Goal: Information Seeking & Learning: Learn about a topic

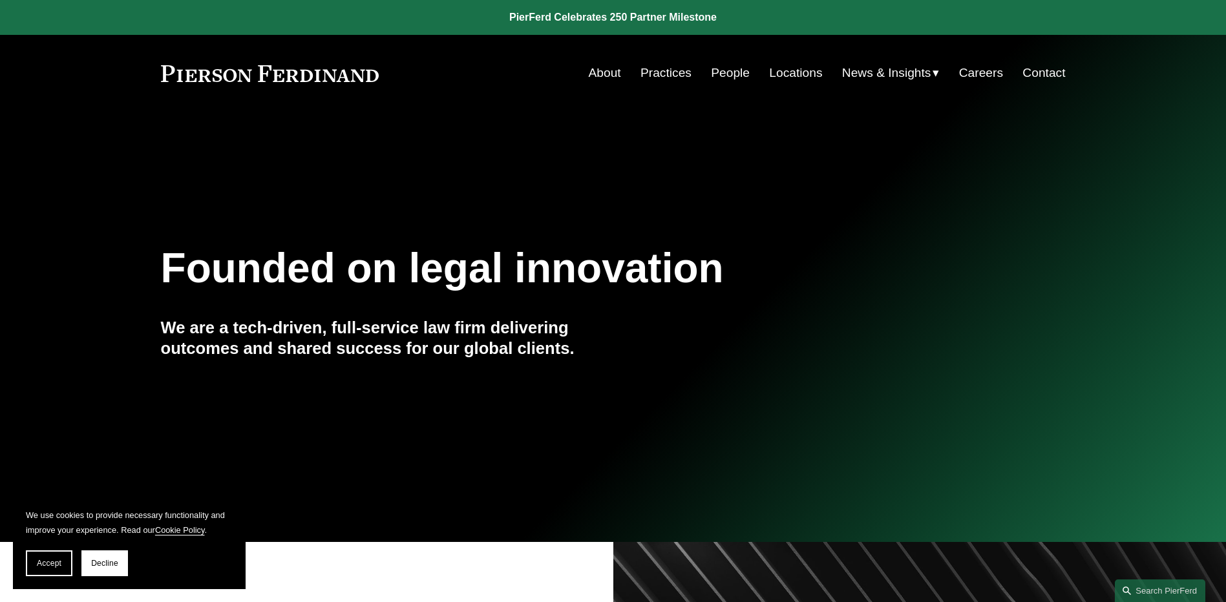
click at [730, 74] on link "People" at bounding box center [730, 73] width 39 height 25
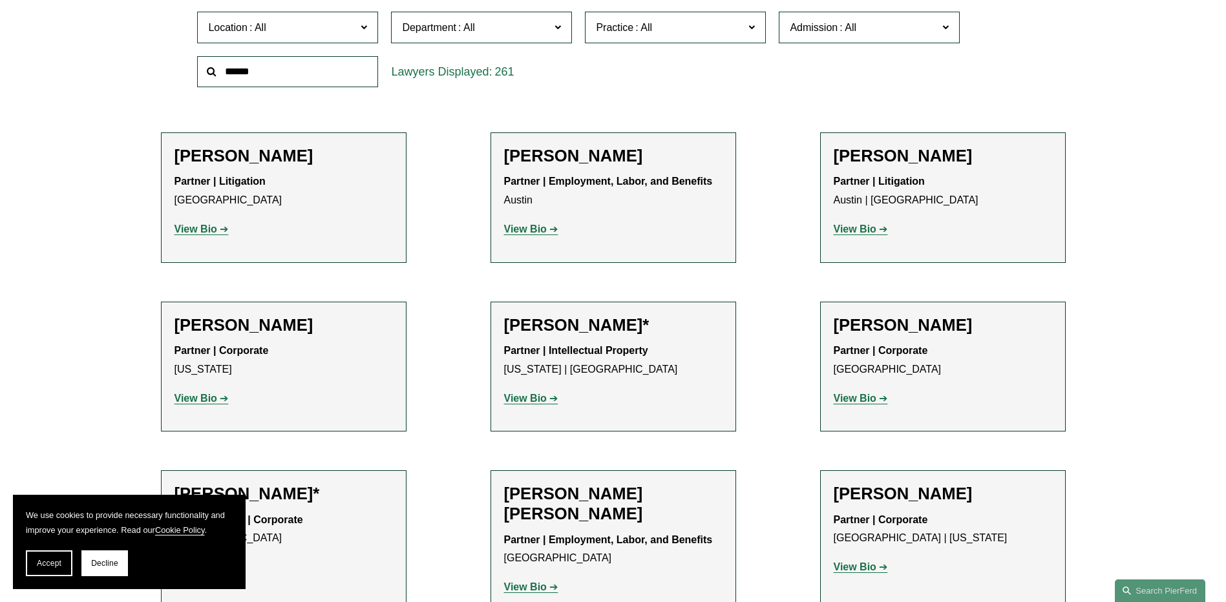
scroll to position [711, 0]
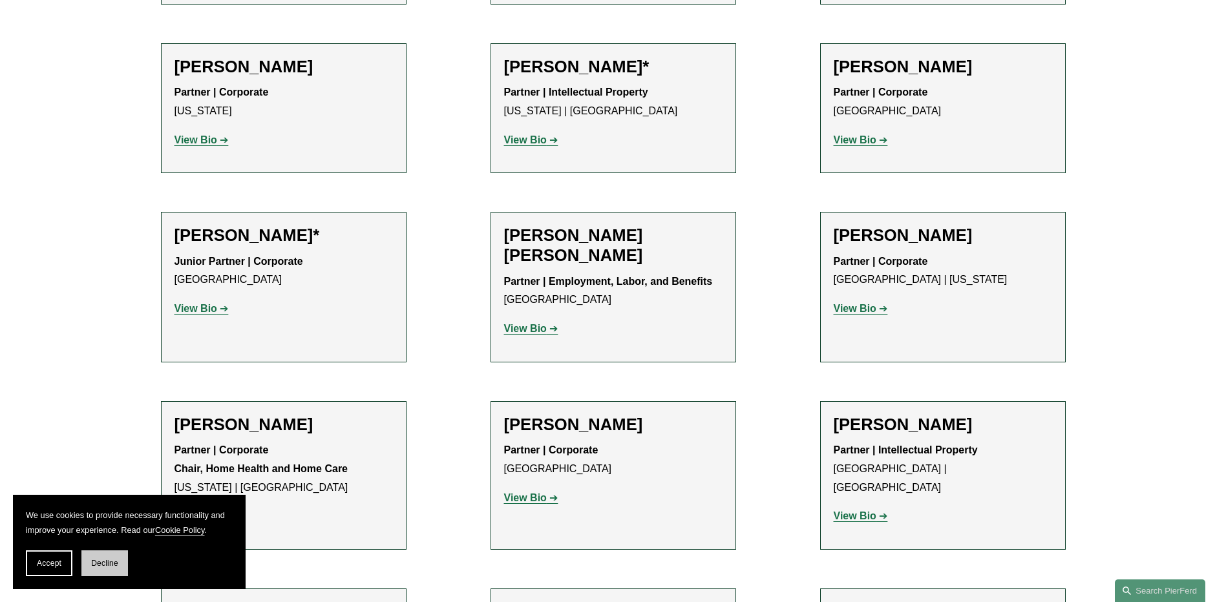
click at [121, 569] on button "Decline" at bounding box center [104, 563] width 47 height 26
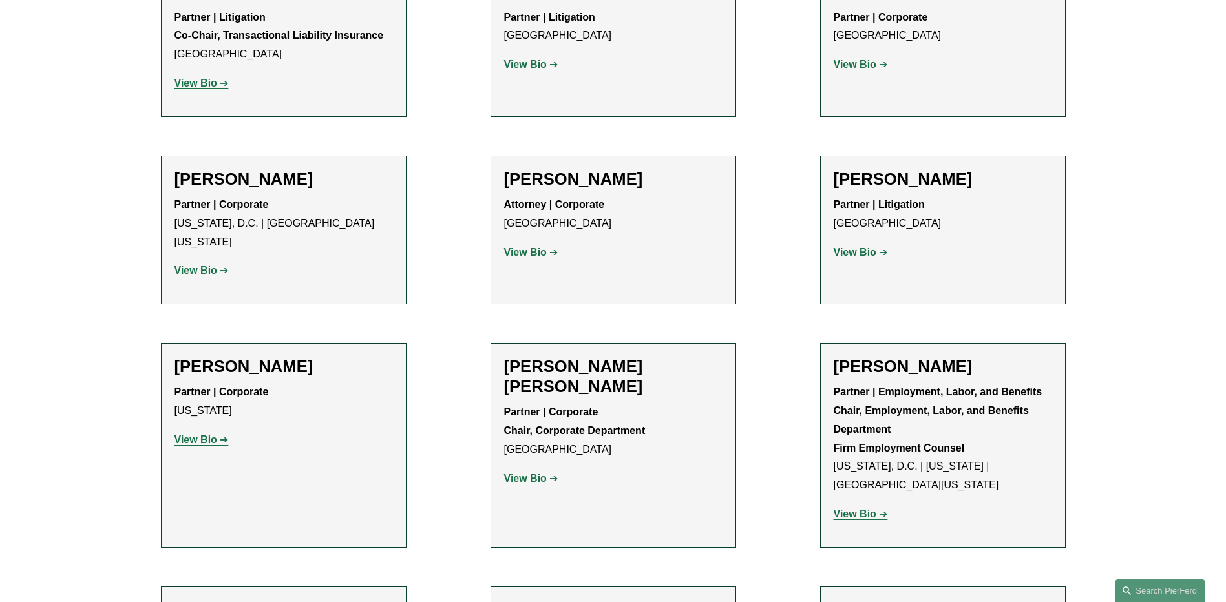
scroll to position [4975, 0]
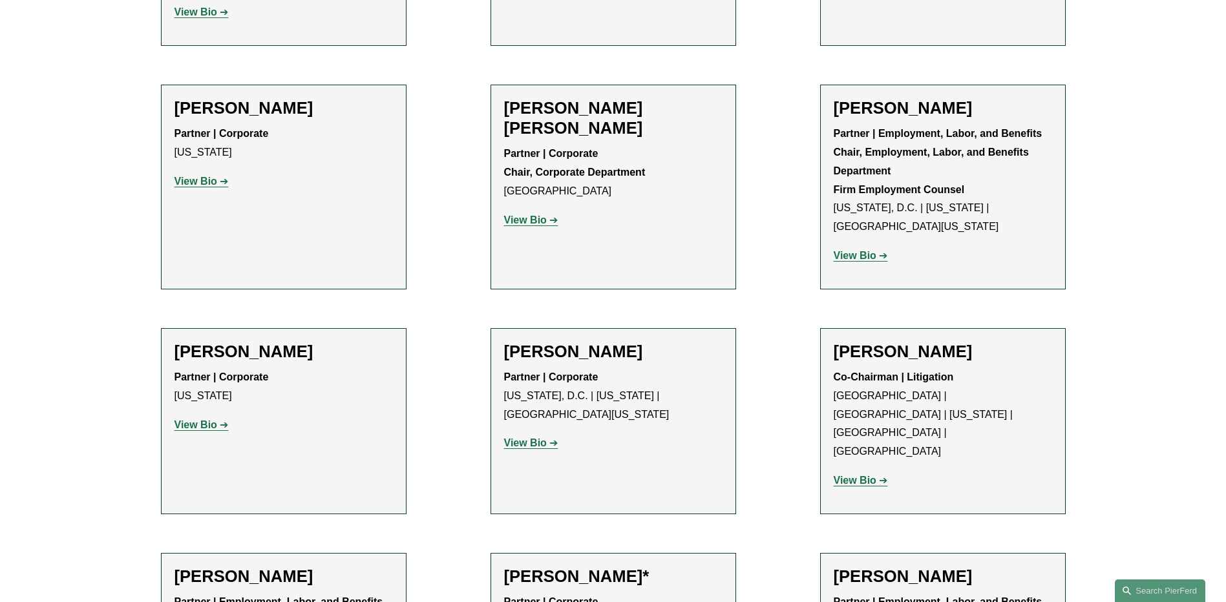
click at [885, 98] on h2 "Amy Epstein Gluck" at bounding box center [942, 108] width 218 height 20
click at [883, 98] on h2 "Amy Epstein Gluck" at bounding box center [942, 108] width 218 height 20
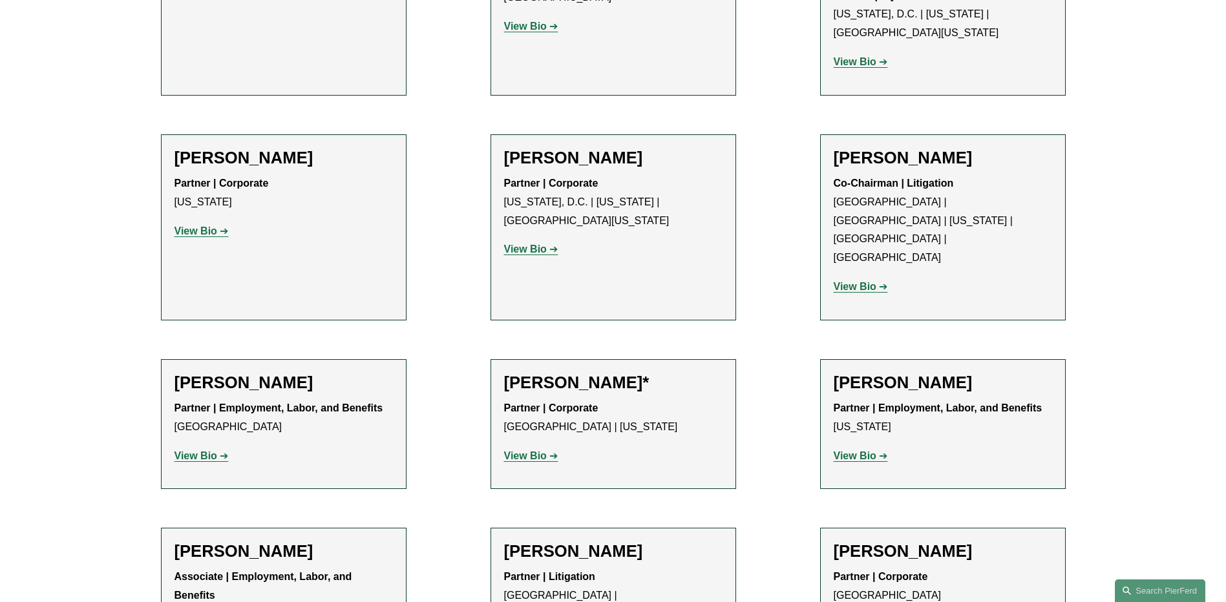
scroll to position [5298, 0]
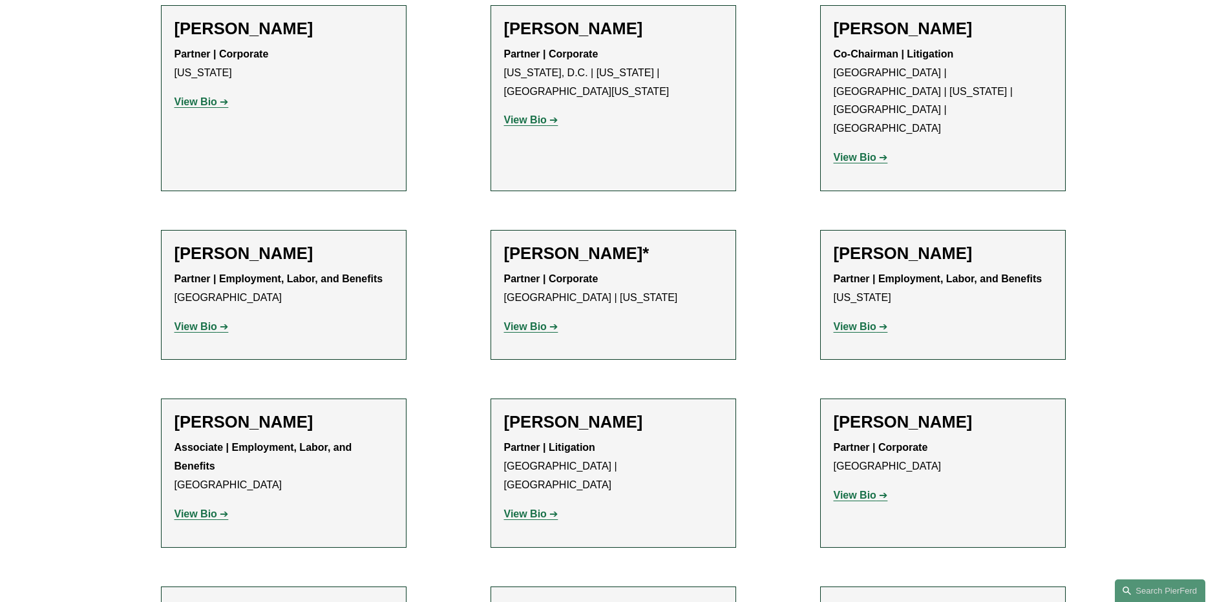
drag, startPoint x: 862, startPoint y: 293, endPoint x: 849, endPoint y: 284, distance: 15.4
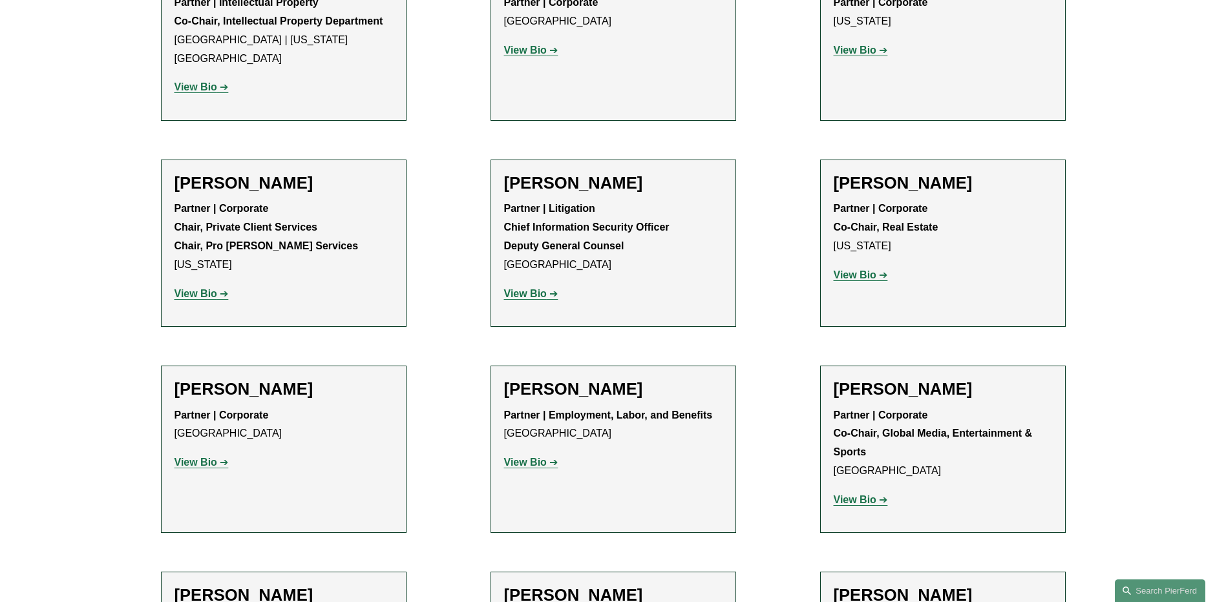
scroll to position [14408, 0]
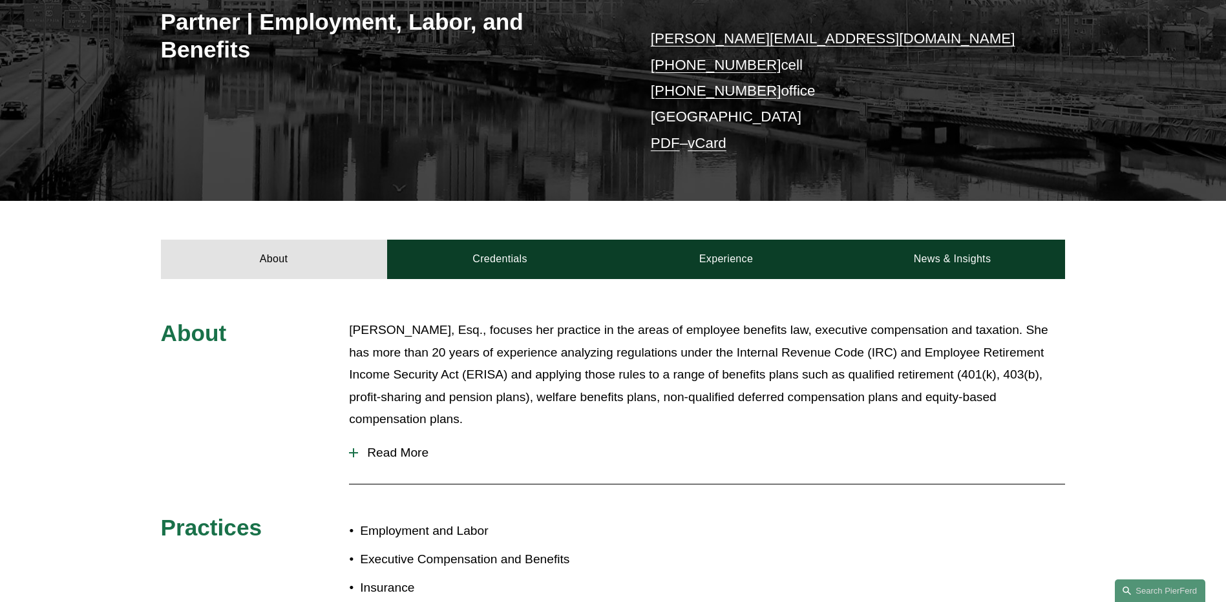
scroll to position [452, 0]
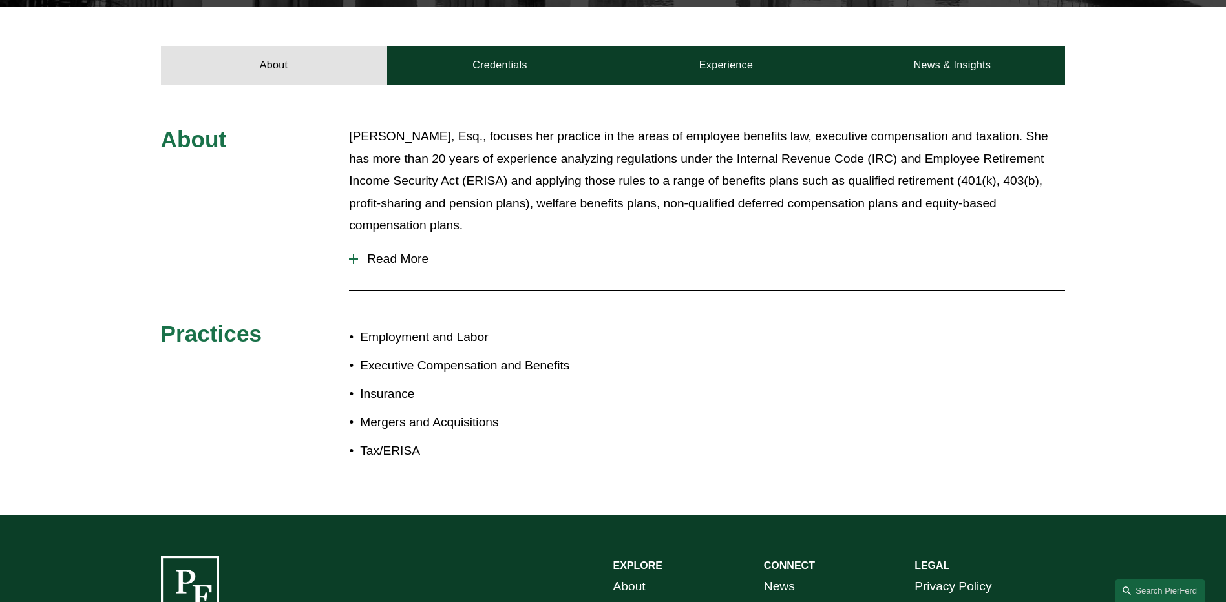
click at [353, 247] on button "Read More" at bounding box center [707, 259] width 716 height 34
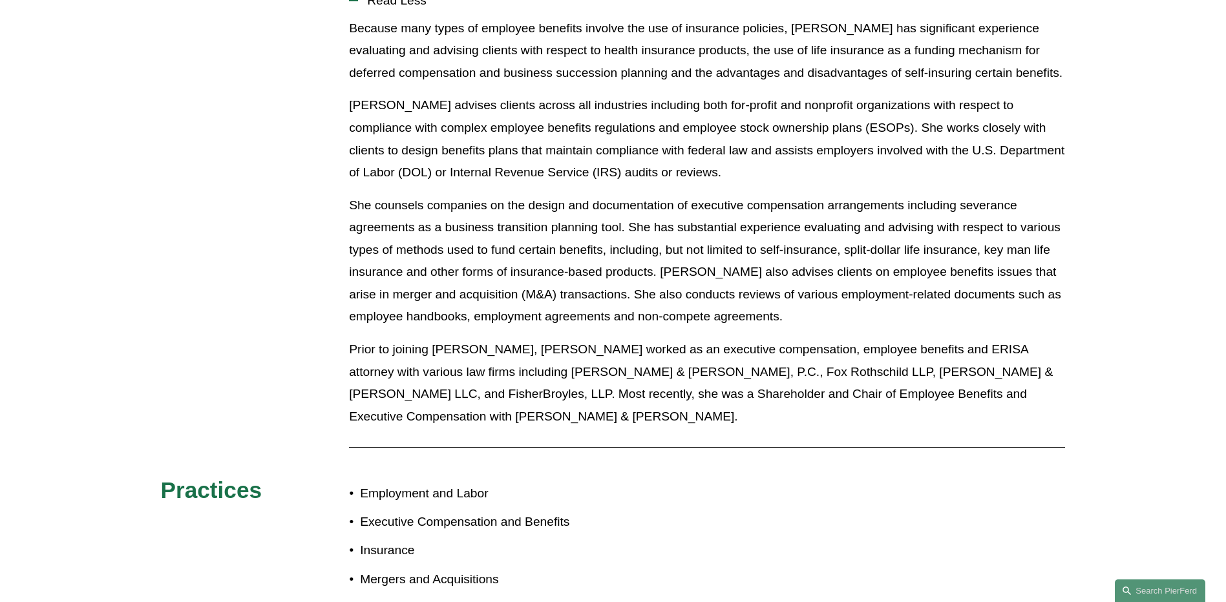
scroll to position [840, 0]
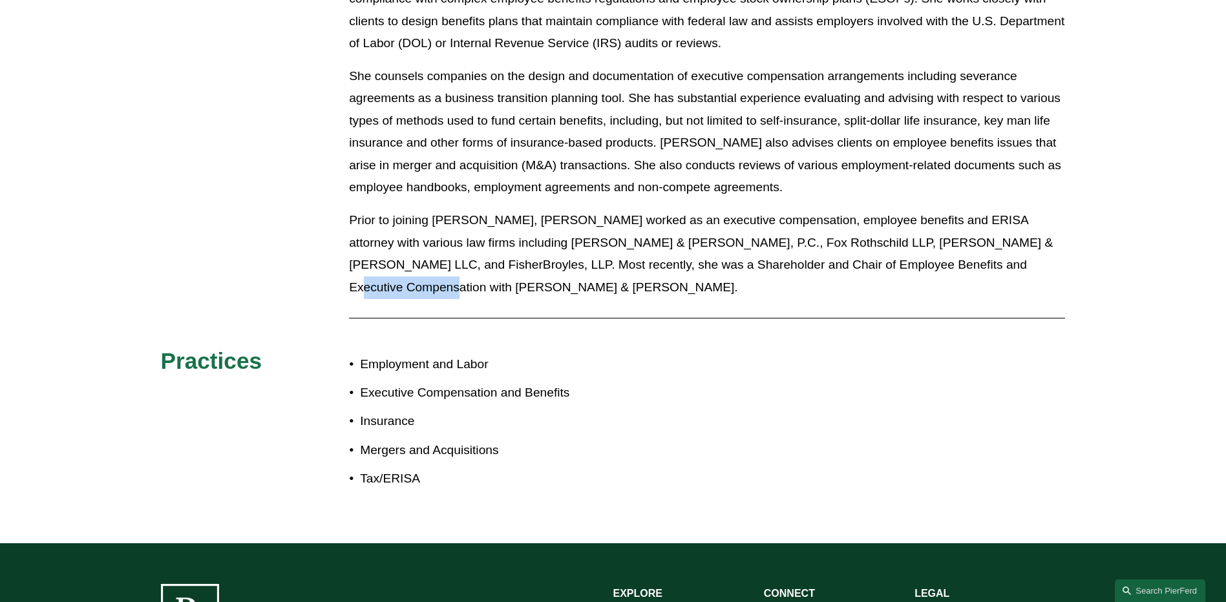
drag, startPoint x: 899, startPoint y: 264, endPoint x: 994, endPoint y: 266, distance: 95.0
click at [994, 266] on p "Prior to joining Pierson Ferdinand, Sarah worked as an executive compensation, …" at bounding box center [707, 253] width 716 height 89
drag, startPoint x: 994, startPoint y: 266, endPoint x: 958, endPoint y: 263, distance: 35.7
